Goal: Task Accomplishment & Management: Complete application form

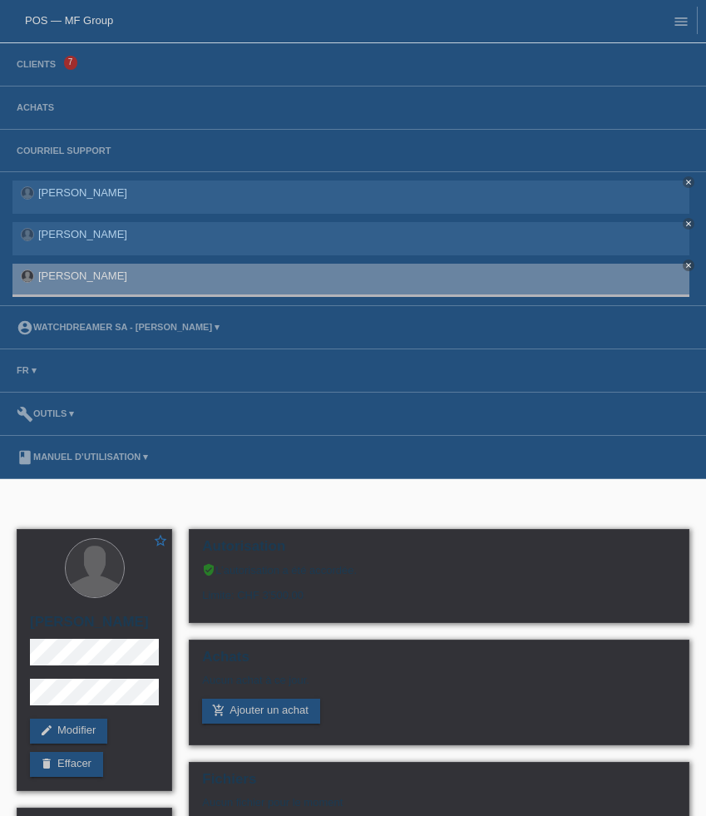
click at [47, 57] on li "Clients 7" at bounding box center [353, 64] width 706 height 43
click at [47, 66] on link "Clients" at bounding box center [36, 64] width 56 height 10
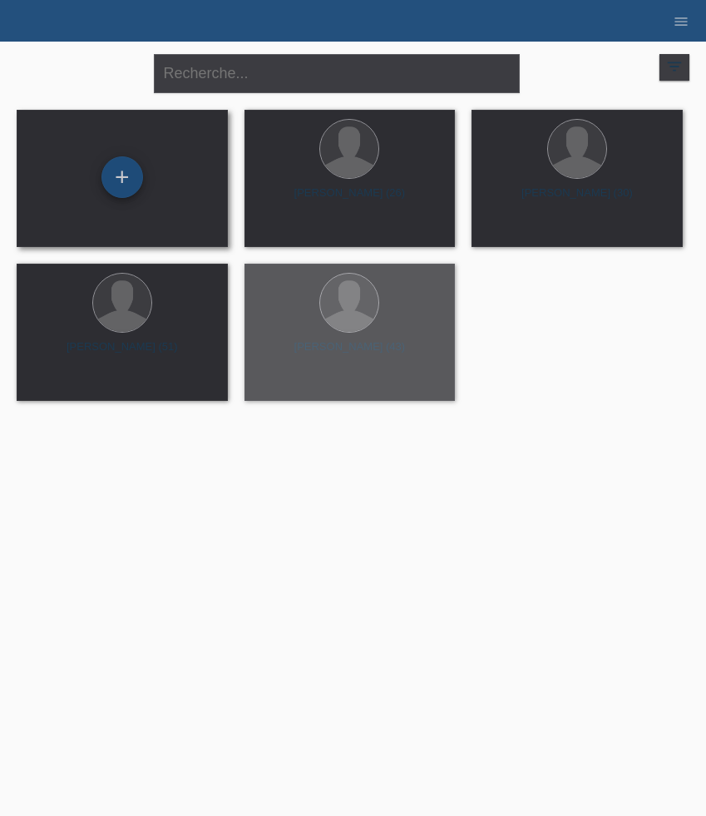
click at [118, 197] on div "+" at bounding box center [122, 177] width 42 height 42
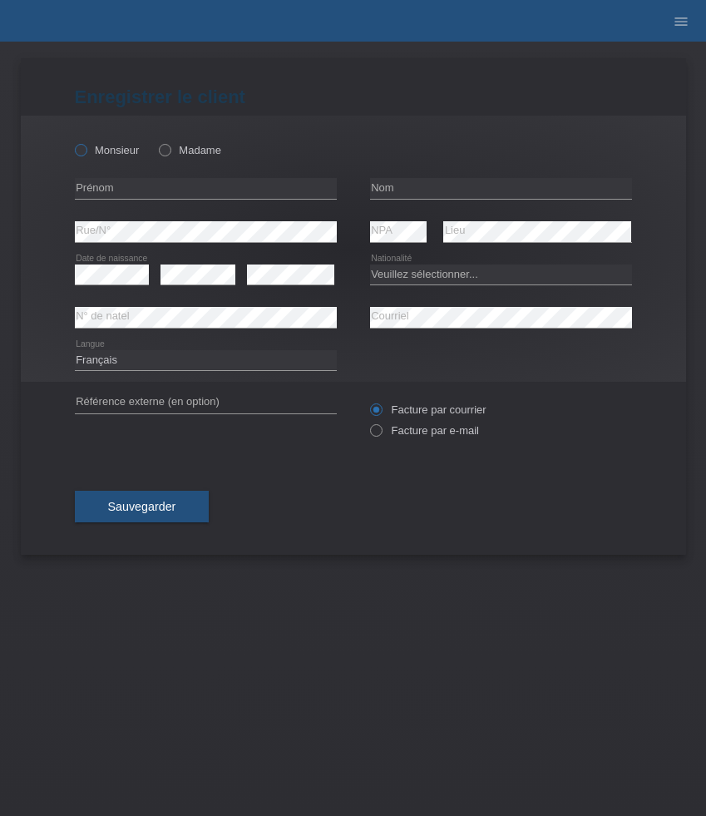
click at [104, 146] on label "Monsieur" at bounding box center [107, 150] width 65 height 12
click at [86, 146] on input "Monsieur" at bounding box center [80, 149] width 11 height 11
radio input "true"
click at [133, 189] on input "text" at bounding box center [206, 188] width 262 height 21
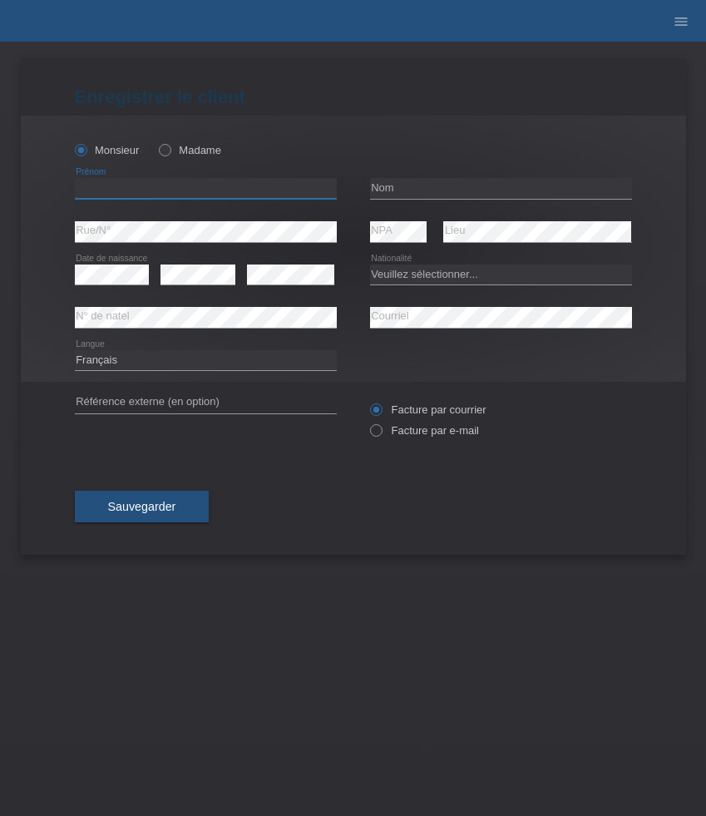
paste input "[PERSON_NAME]"
type input "[PERSON_NAME]"
click at [400, 195] on input "text" at bounding box center [501, 188] width 262 height 21
paste input "[PERSON_NAME]"
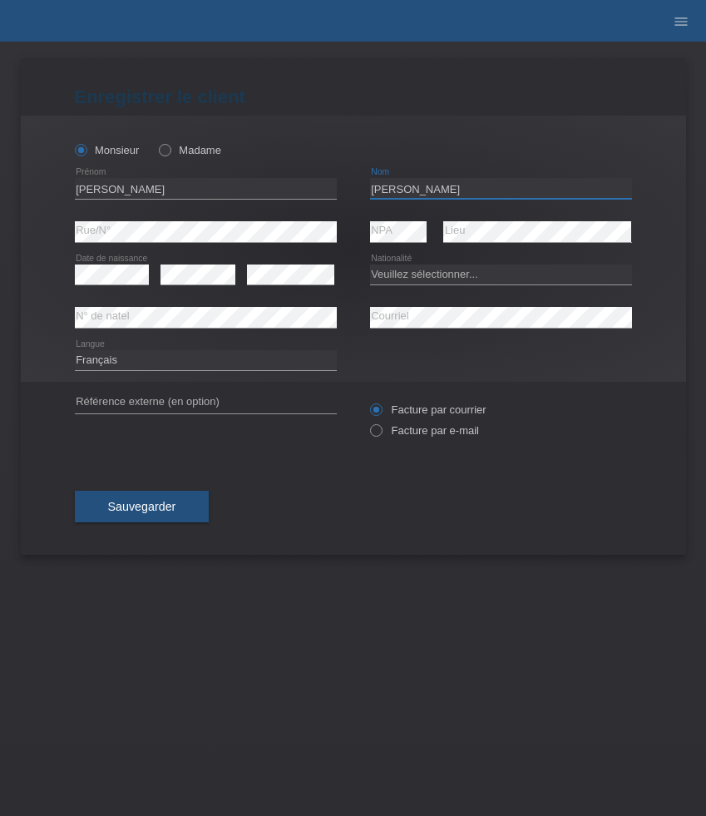
type input "[PERSON_NAME]"
click at [432, 278] on select "Veuillez sélectionner... Suisse Allemagne Autriche Liechtenstein ------------ A…" at bounding box center [501, 274] width 262 height 20
click at [427, 276] on select "Veuillez sélectionner... Suisse Allemagne Autriche Liechtenstein ------------ A…" at bounding box center [501, 274] width 262 height 20
select select "AT"
click at [370, 264] on select "Veuillez sélectionner... Suisse Allemagne Autriche Liechtenstein ------------ A…" at bounding box center [501, 274] width 262 height 20
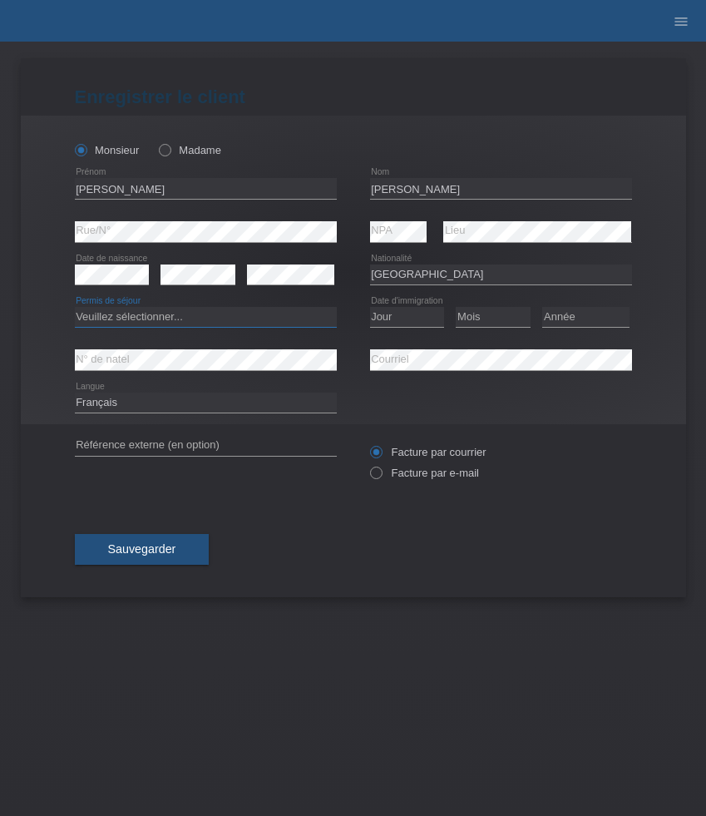
click at [195, 327] on select "Veuillez sélectionner... C B B - Statut de réfugié Autre" at bounding box center [206, 317] width 262 height 20
select select "C"
click at [75, 308] on select "Veuillez sélectionner... C B B - Statut de réfugié Autre" at bounding box center [206, 317] width 262 height 20
click at [406, 317] on select "Jour 01 02 03 04 05 06 07 08 09 10 11" at bounding box center [407, 317] width 75 height 20
select select "23"
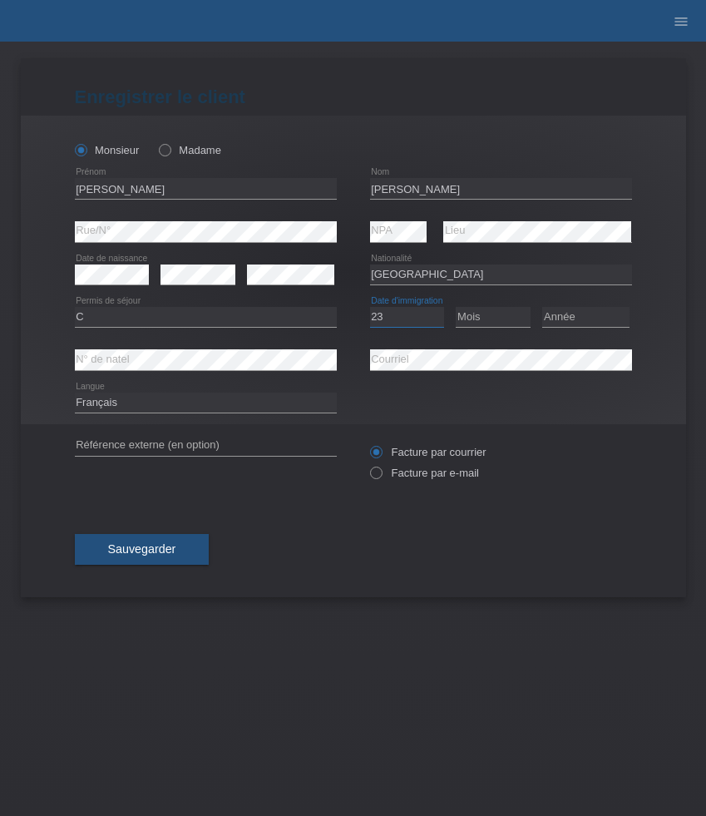
click at [370, 308] on select "Jour 01 02 03 04 05 06 07 08 09 10 11" at bounding box center [407, 317] width 75 height 20
click at [477, 313] on select "Mois 01 02 03 04 05 06 07 08 09 10 11" at bounding box center [493, 317] width 75 height 20
select select "08"
click at [456, 308] on select "Mois 01 02 03 04 05 06 07 08 09 10 11" at bounding box center [493, 317] width 75 height 20
click at [565, 318] on select "Année 2025 2024 2023 2022 2021 2020 2019 2018 2017 2016 2015 2014 2013 2012 201…" at bounding box center [585, 317] width 87 height 20
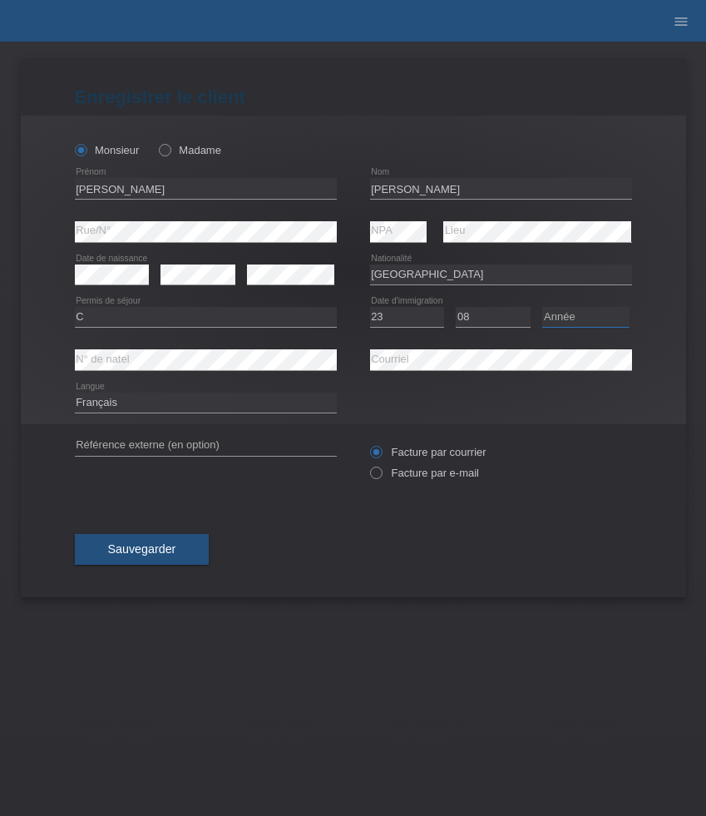
select select "2016"
click at [542, 308] on select "Année 2025 2024 2023 2022 2021 2020 2019 2018 2017 2016 2015 2014 2013 2012 201…" at bounding box center [585, 317] width 87 height 20
click at [233, 401] on select "Deutsch Français Italiano English" at bounding box center [206, 403] width 262 height 20
select select "de"
click at [75, 393] on select "Deutsch Français Italiano English" at bounding box center [206, 403] width 262 height 20
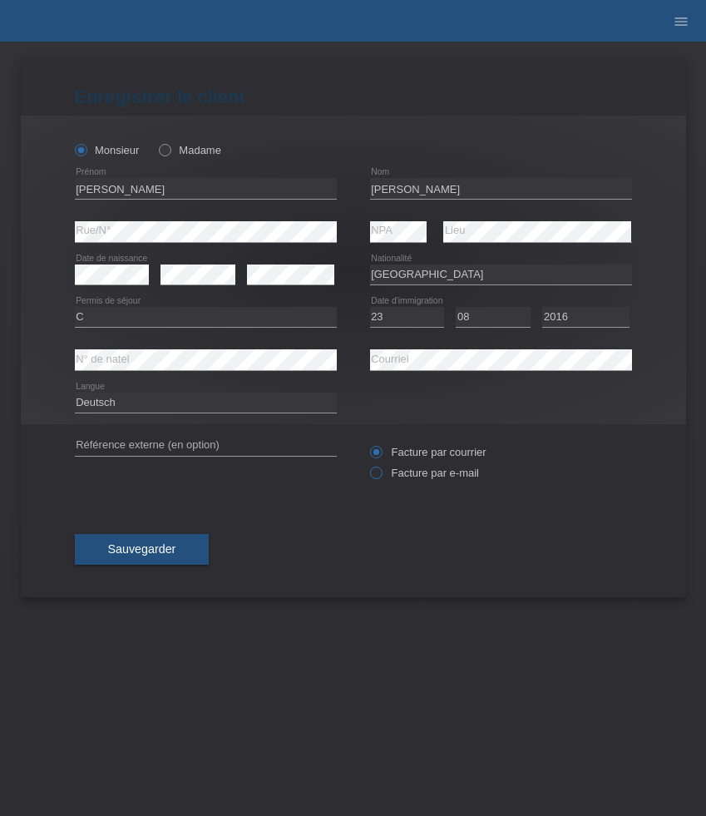
click at [405, 475] on label "Facture par e-mail" at bounding box center [424, 473] width 109 height 12
click at [381, 475] on input "Facture par e-mail" at bounding box center [375, 477] width 11 height 21
radio input "true"
click at [141, 560] on button "Sauvegarder" at bounding box center [142, 550] width 135 height 32
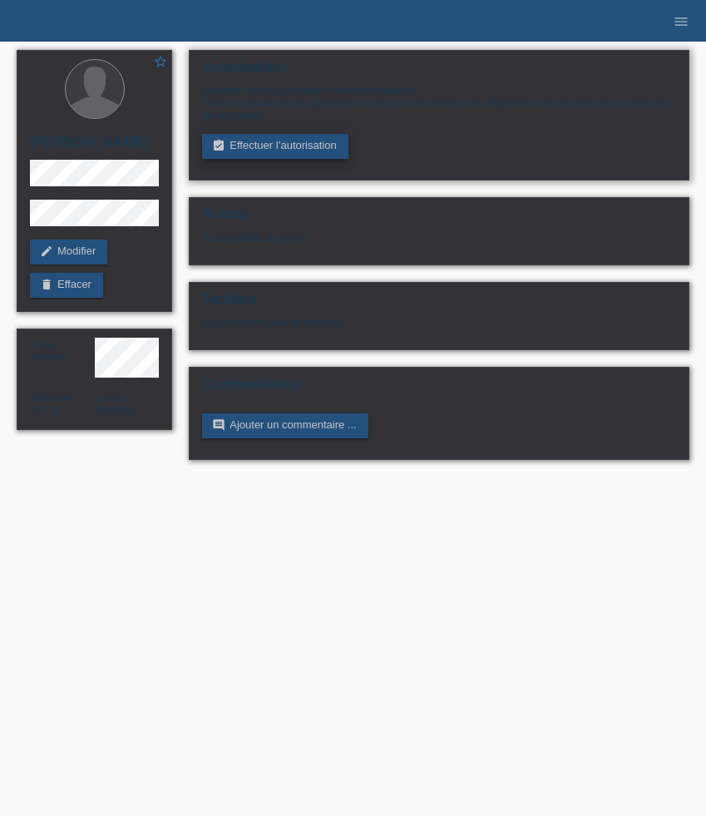
click at [279, 159] on link "assignment_turned_in Effectuer l’autorisation" at bounding box center [275, 146] width 146 height 25
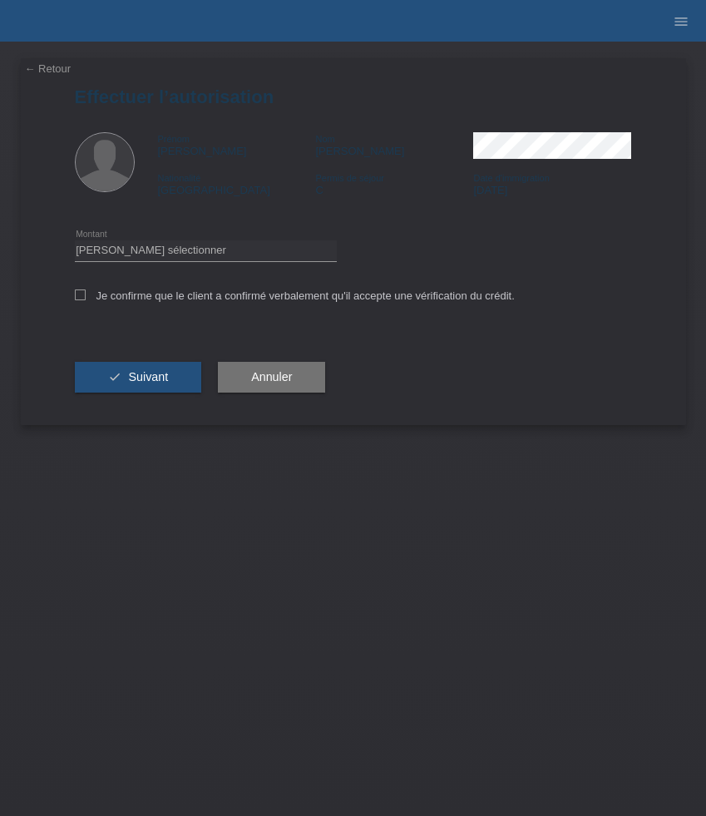
click at [267, 262] on icon at bounding box center [206, 261] width 262 height 1
click at [267, 257] on select "Veuillez sélectionner CHF 1.00 - CHF 499.00 CHF 500.00 - CHF 1'999.00 CHF 2'000…" at bounding box center [206, 250] width 262 height 20
select select "3"
click at [75, 243] on select "Veuillez sélectionner CHF 1.00 - CHF 499.00 CHF 500.00 - CHF 1'999.00 CHF 2'000…" at bounding box center [206, 250] width 262 height 20
click at [249, 299] on label "Je confirme que le client a confirmé verbalement qu'il accepte une vérification…" at bounding box center [295, 295] width 440 height 12
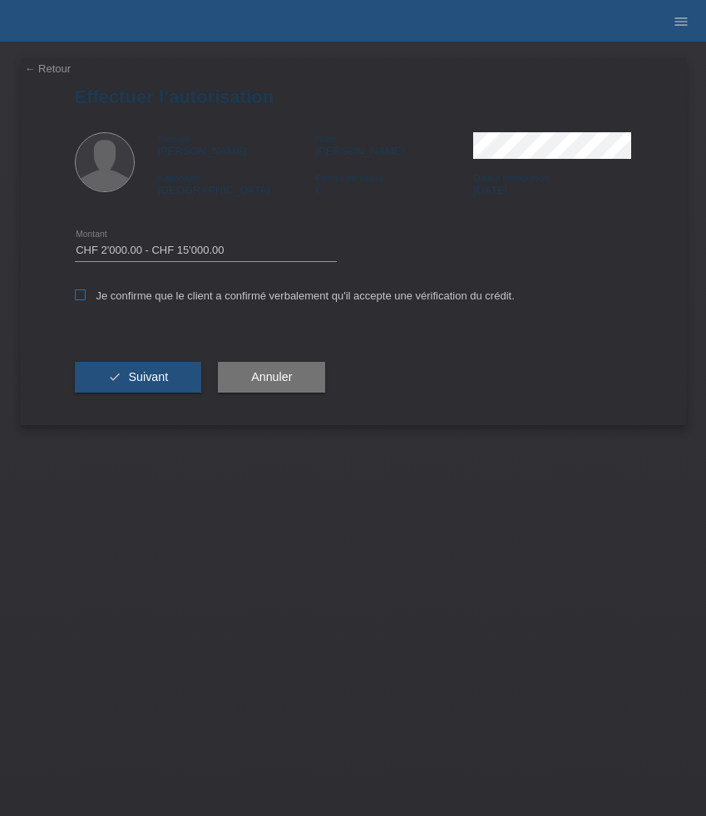
click at [86, 299] on input "Je confirme que le client a confirmé verbalement qu'il accepte une vérification…" at bounding box center [80, 294] width 11 height 11
checkbox input "true"
click at [130, 383] on span "Suivant" at bounding box center [148, 376] width 40 height 13
